Goal: Transaction & Acquisition: Purchase product/service

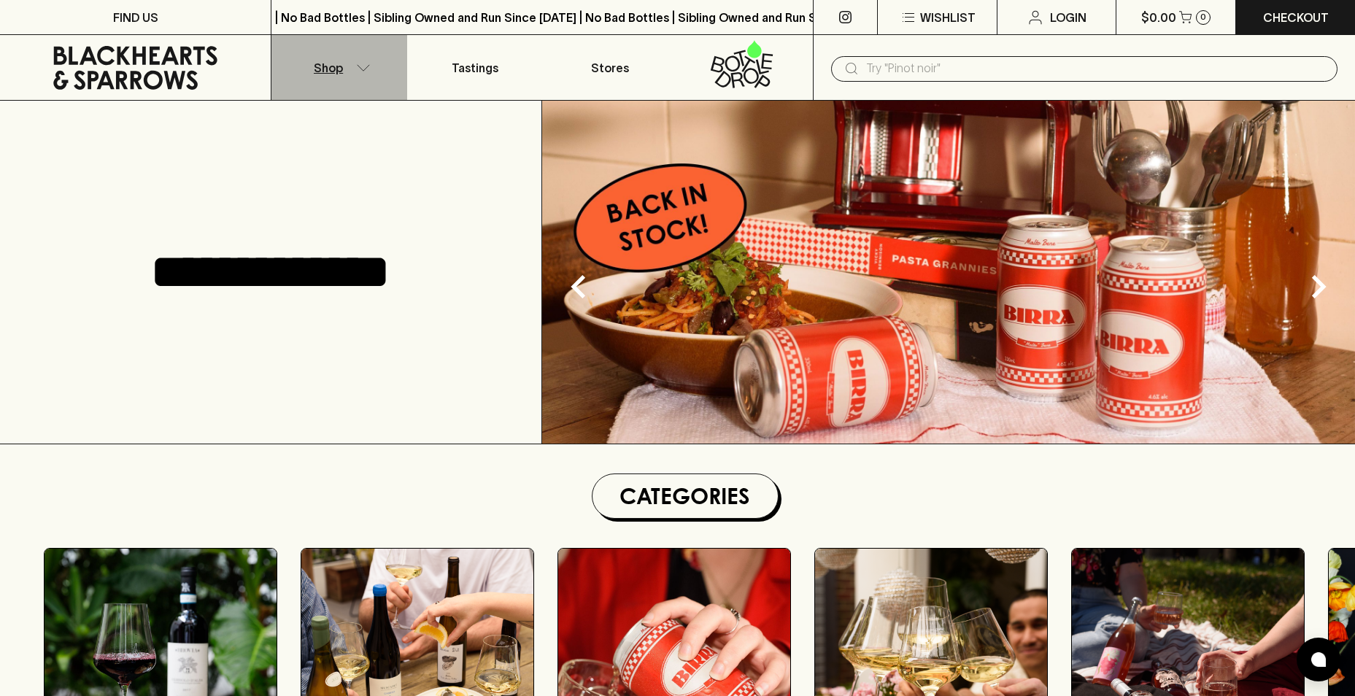
click at [370, 56] on button "Shop" at bounding box center [338, 67] width 135 height 65
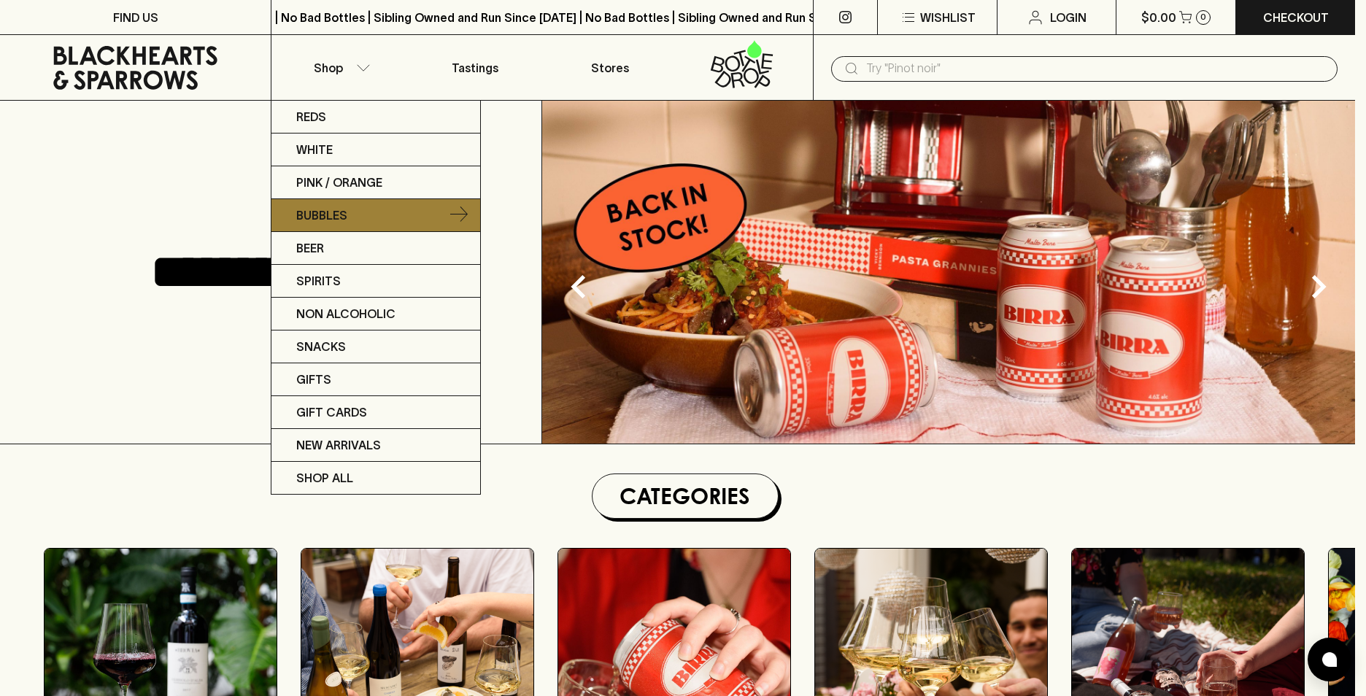
click at [376, 215] on link "Bubbles" at bounding box center [375, 215] width 209 height 33
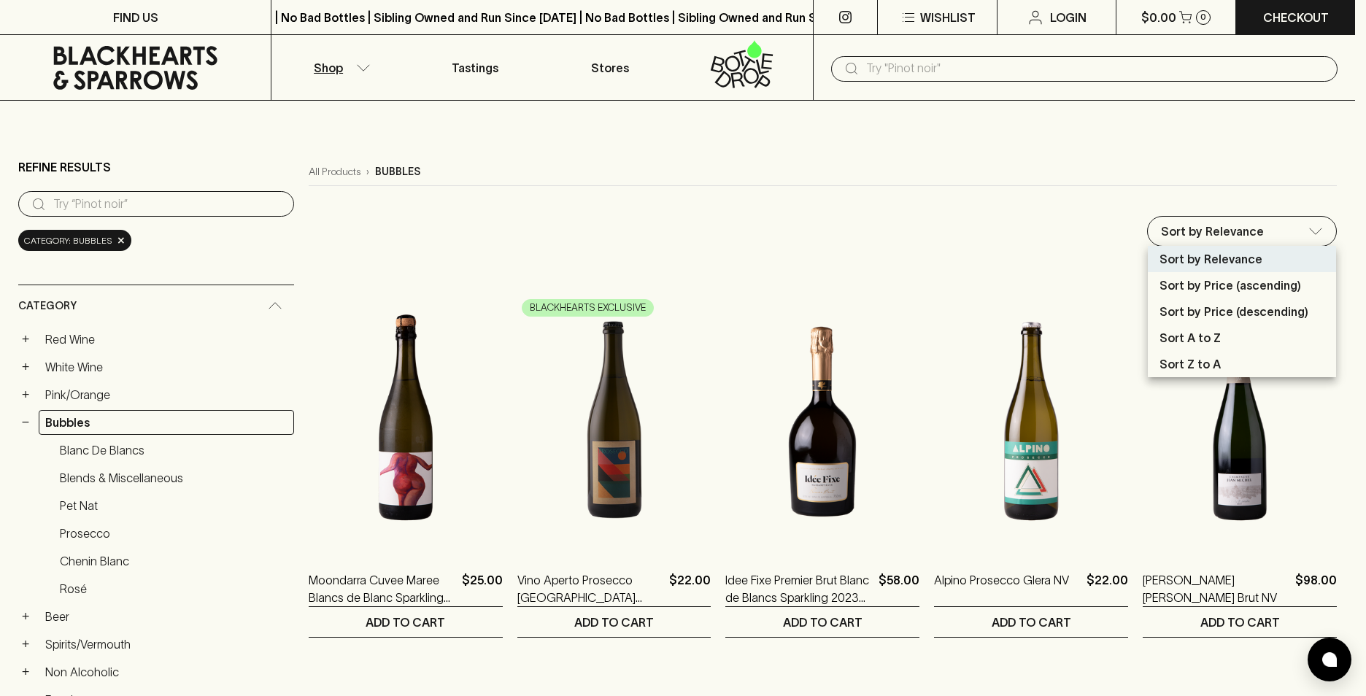
click at [1232, 288] on p "Sort by Price (ascending)" at bounding box center [1230, 285] width 142 height 18
type input "price:asc"
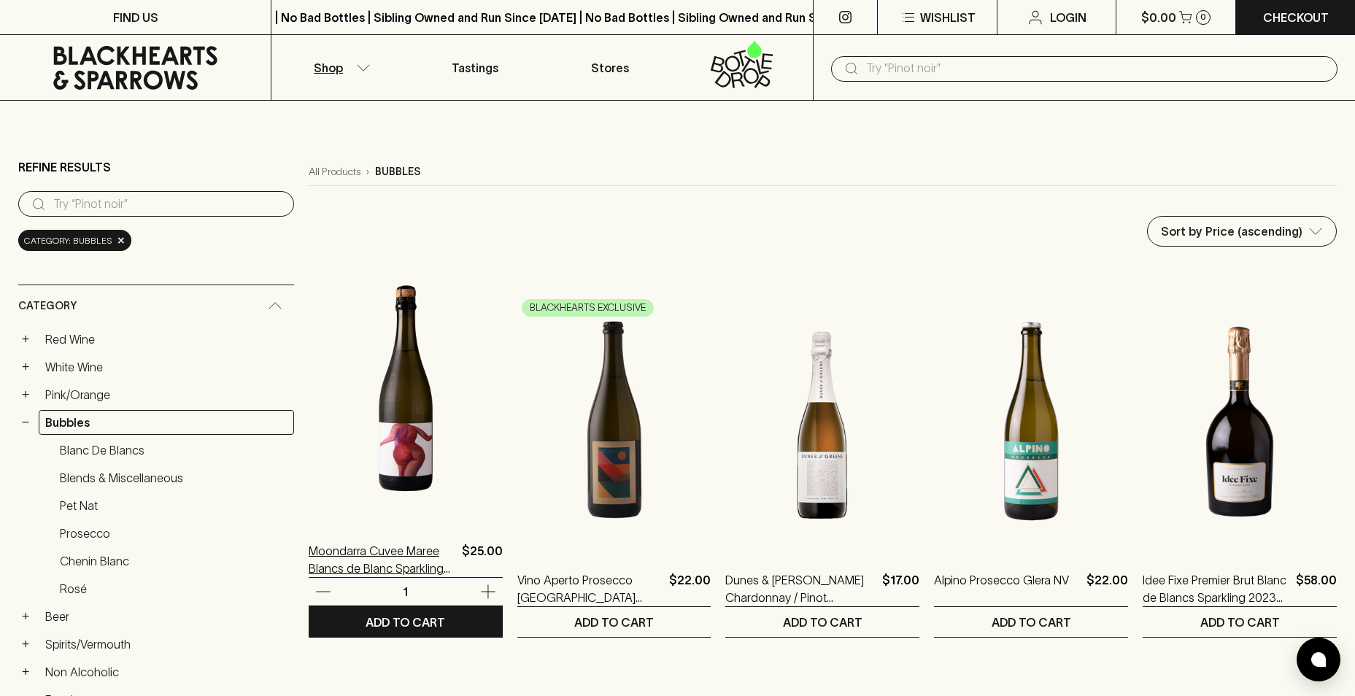
drag, startPoint x: 344, startPoint y: 535, endPoint x: 324, endPoint y: 554, distance: 27.9
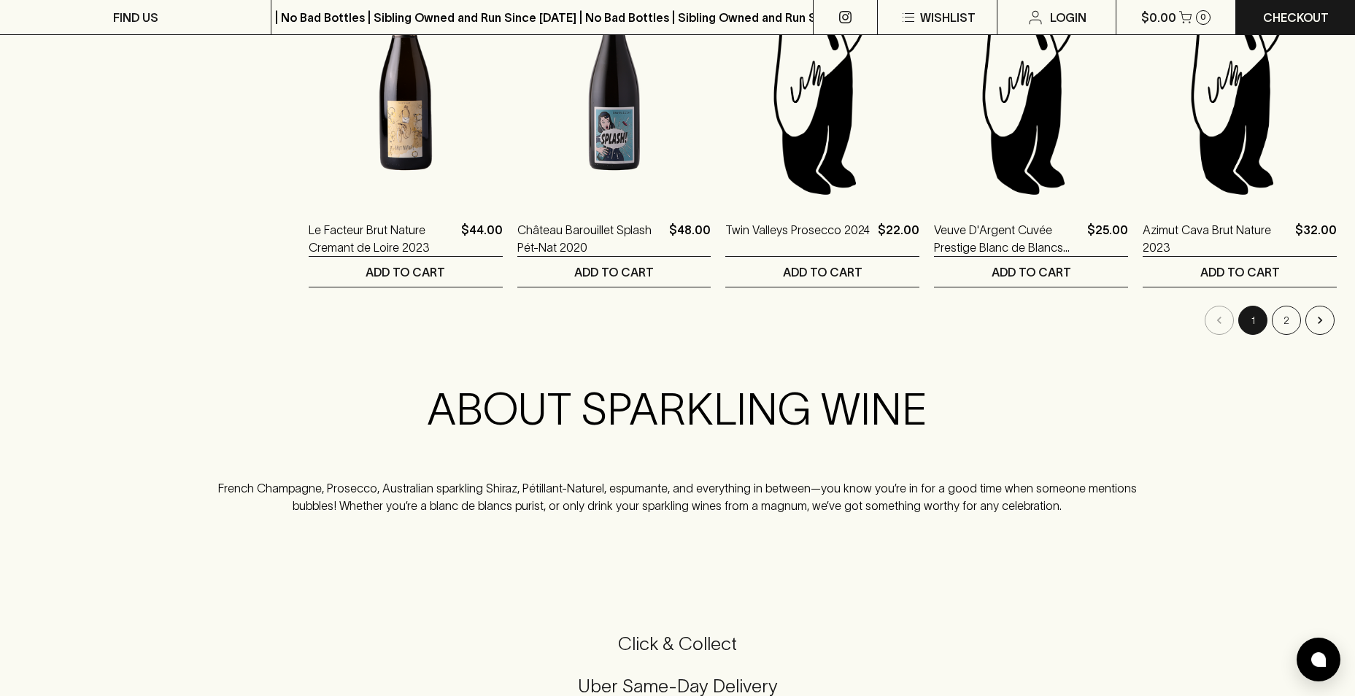
scroll to position [1605, 0]
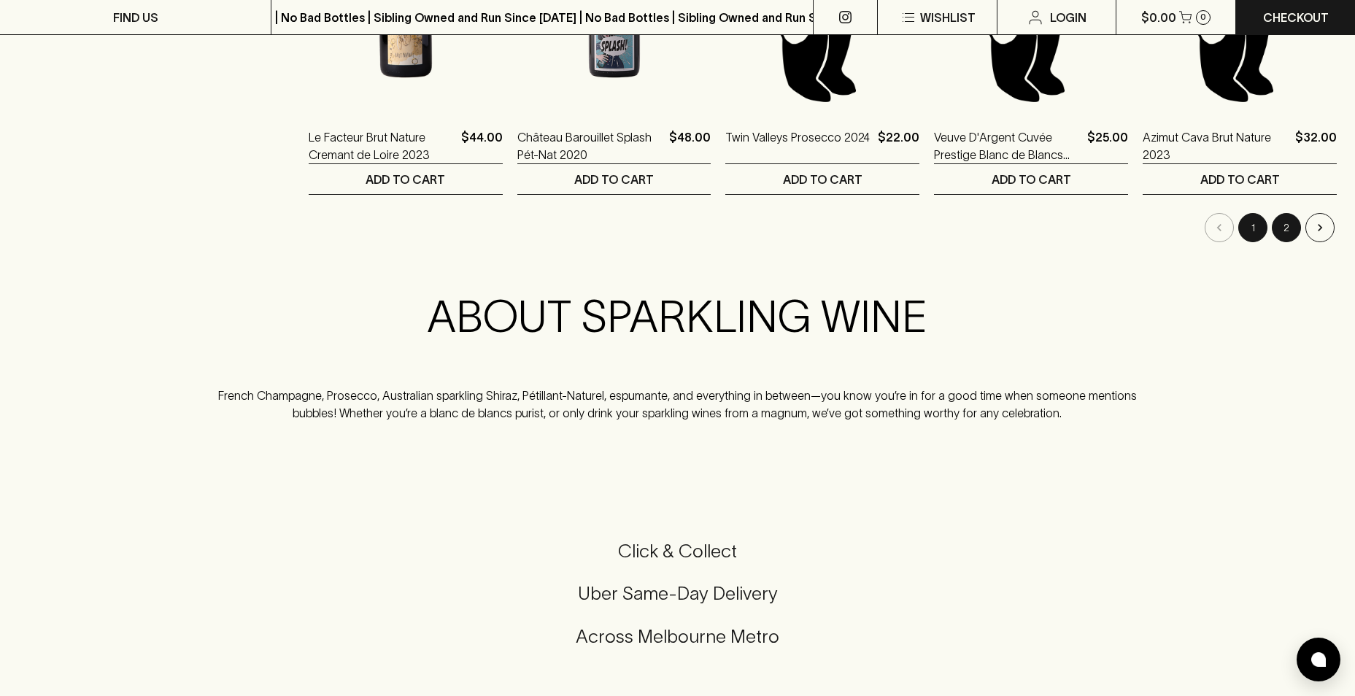
click at [1273, 220] on button "2" at bounding box center [1286, 227] width 29 height 29
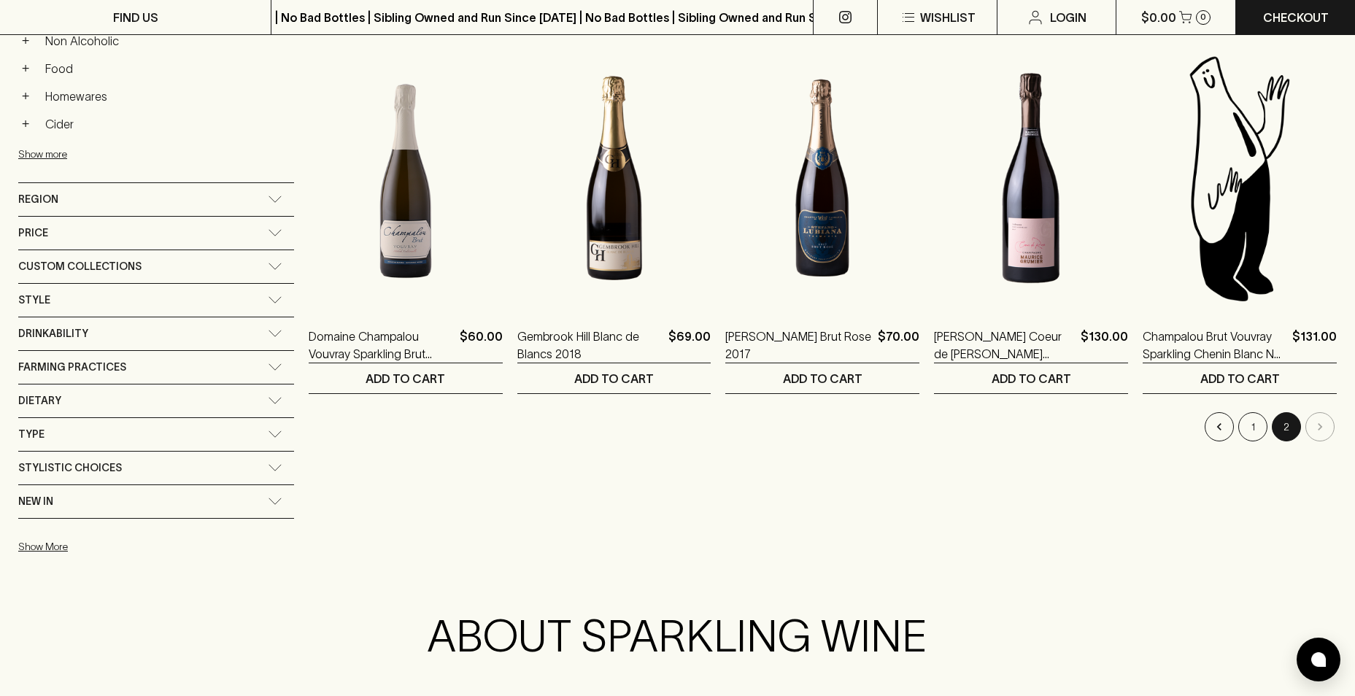
scroll to position [657, 0]
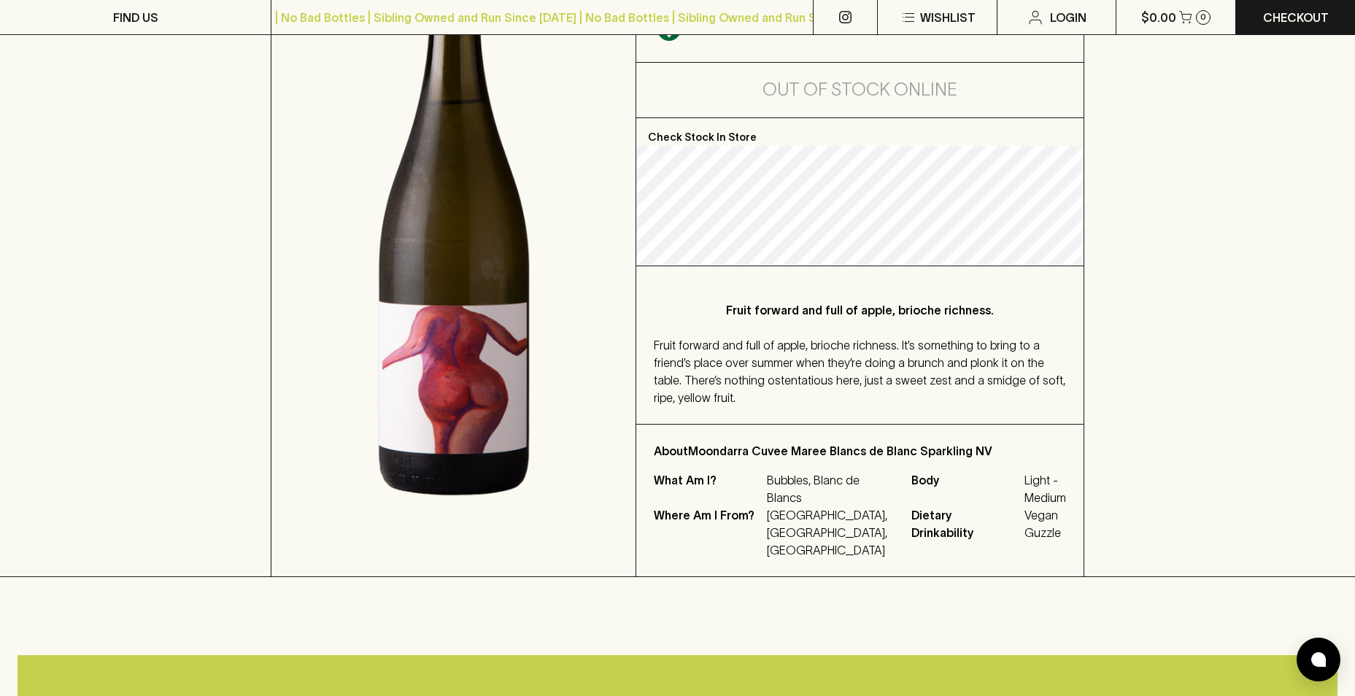
scroll to position [292, 0]
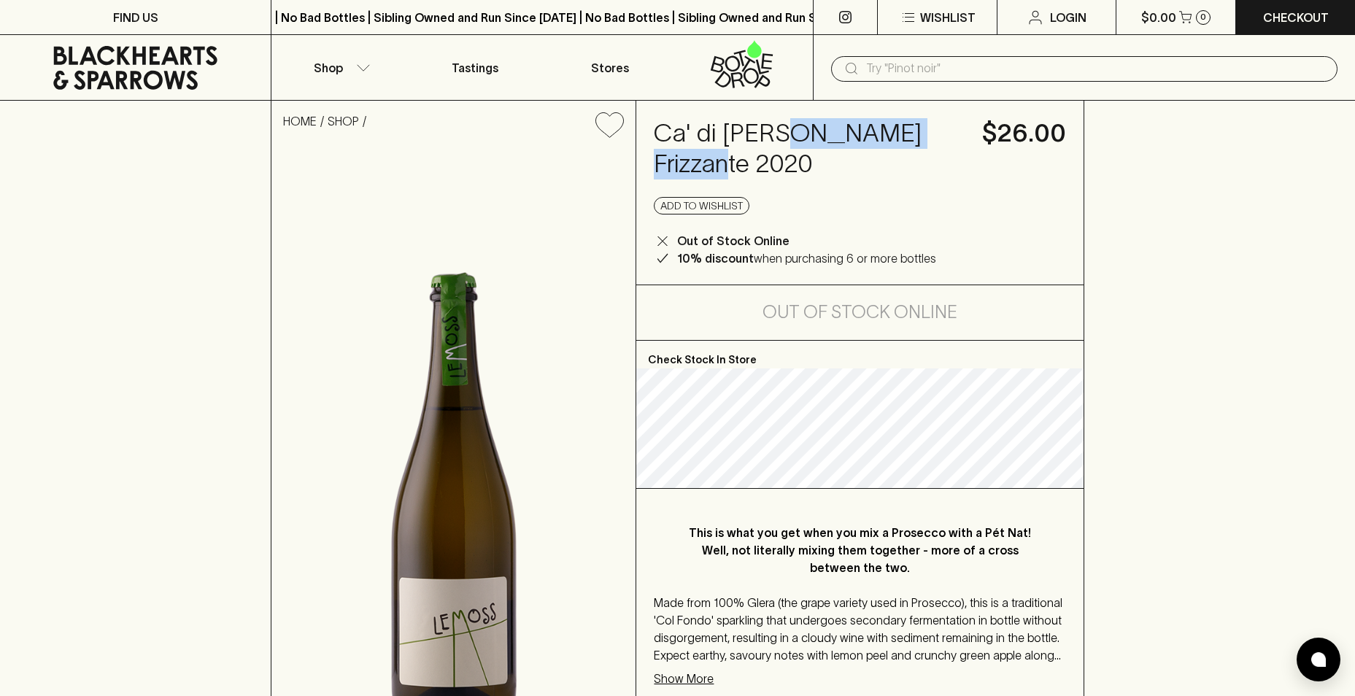
drag, startPoint x: 781, startPoint y: 134, endPoint x: 958, endPoint y: 147, distance: 177.0
click at [958, 147] on h4 "Ca' di Rajo Lemoss Frizzante 2020" at bounding box center [809, 148] width 310 height 61
copy h4 "Lemoss Frizzante"
